Goal: Task Accomplishment & Management: Manage account settings

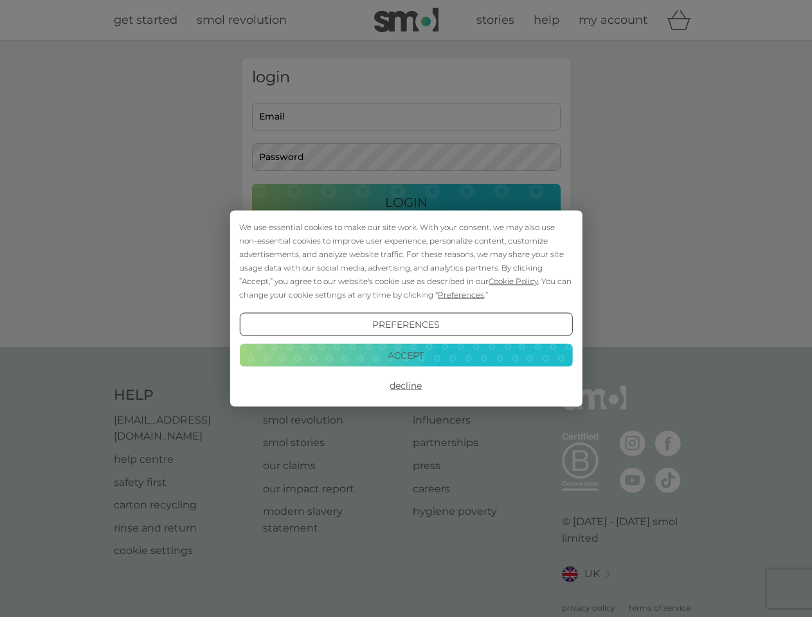
click at [514, 281] on span "Cookie Policy" at bounding box center [514, 281] width 50 height 10
click at [460, 294] on div "login Email Password Login ● ● ● ● ● ● ● ● ● ● ● ● ● ● ● ● ● ● ● ● ● ● ● ● ● ● …" at bounding box center [406, 194] width 328 height 271
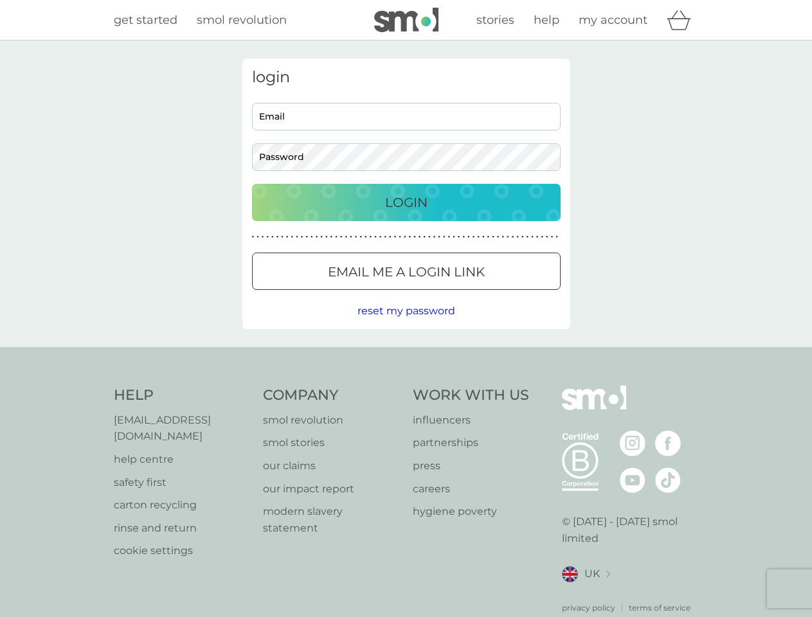
click at [406, 325] on div "login Email Password Login ● ● ● ● ● ● ● ● ● ● ● ● ● ● ● ● ● ● ● ● ● ● ● ● ● ● …" at bounding box center [406, 194] width 328 height 271
click at [406, 386] on div "Help [EMAIL_ADDRESS][DOMAIN_NAME] help centre safety first carton recycling rin…" at bounding box center [406, 500] width 585 height 228
click at [406, 355] on div "Help [EMAIL_ADDRESS][DOMAIN_NAME] help centre safety first carton recycling rin…" at bounding box center [406, 499] width 812 height 305
